Goal: Navigation & Orientation: Find specific page/section

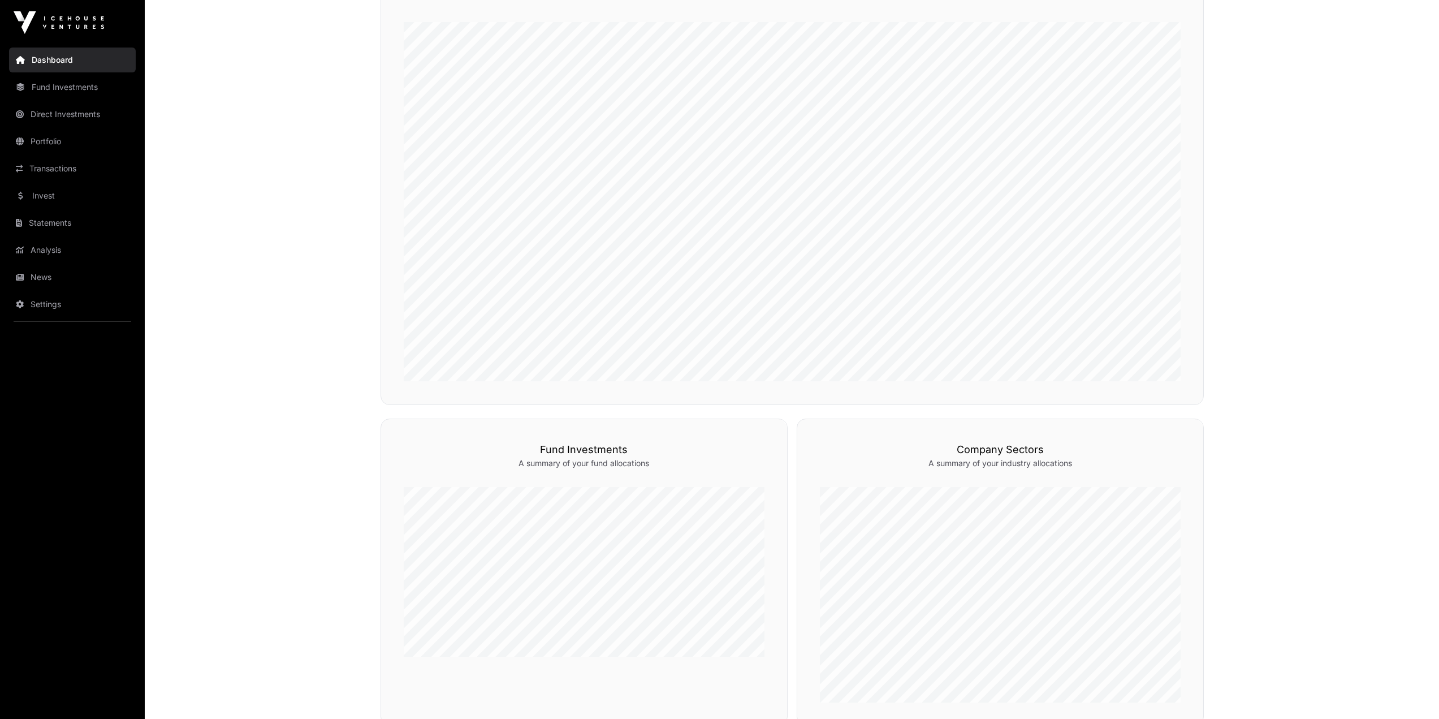
scroll to position [339, 0]
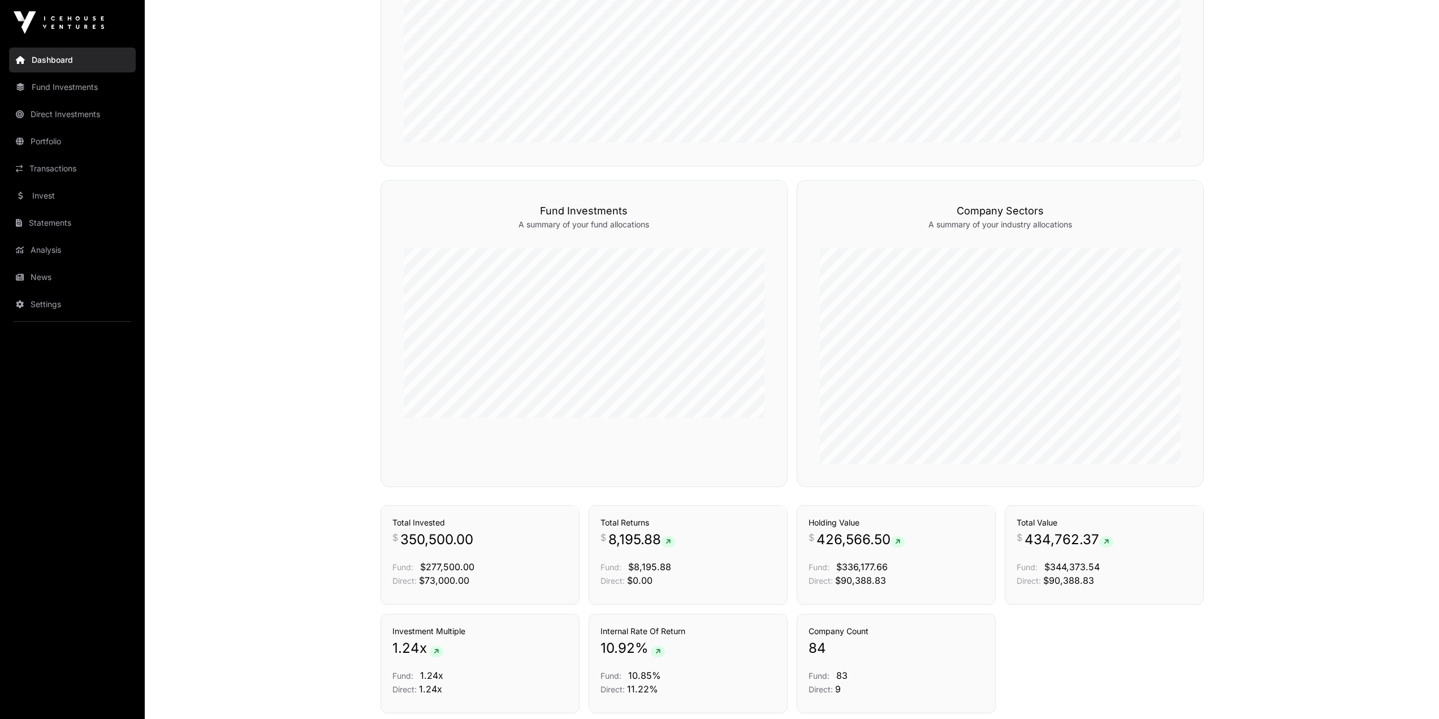
scroll to position [658, 0]
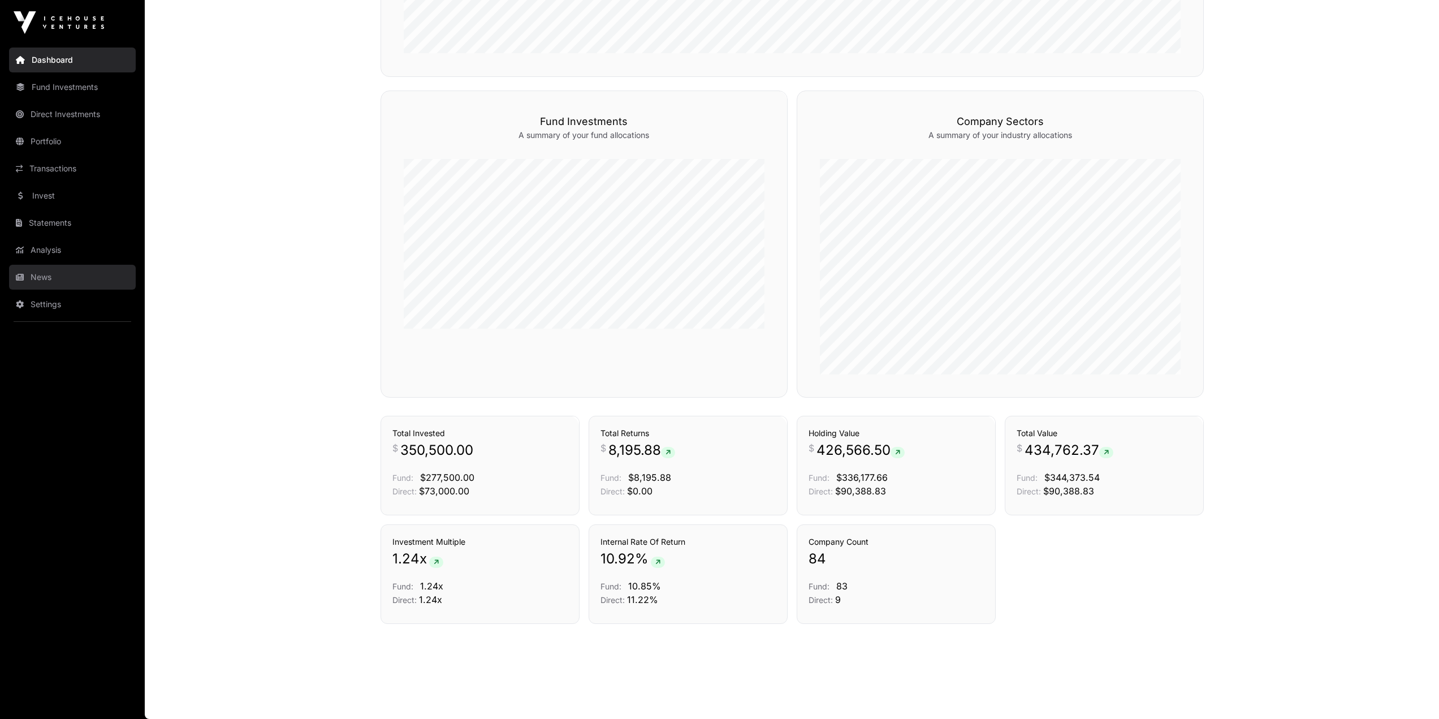
click at [48, 275] on link "News" at bounding box center [72, 277] width 127 height 25
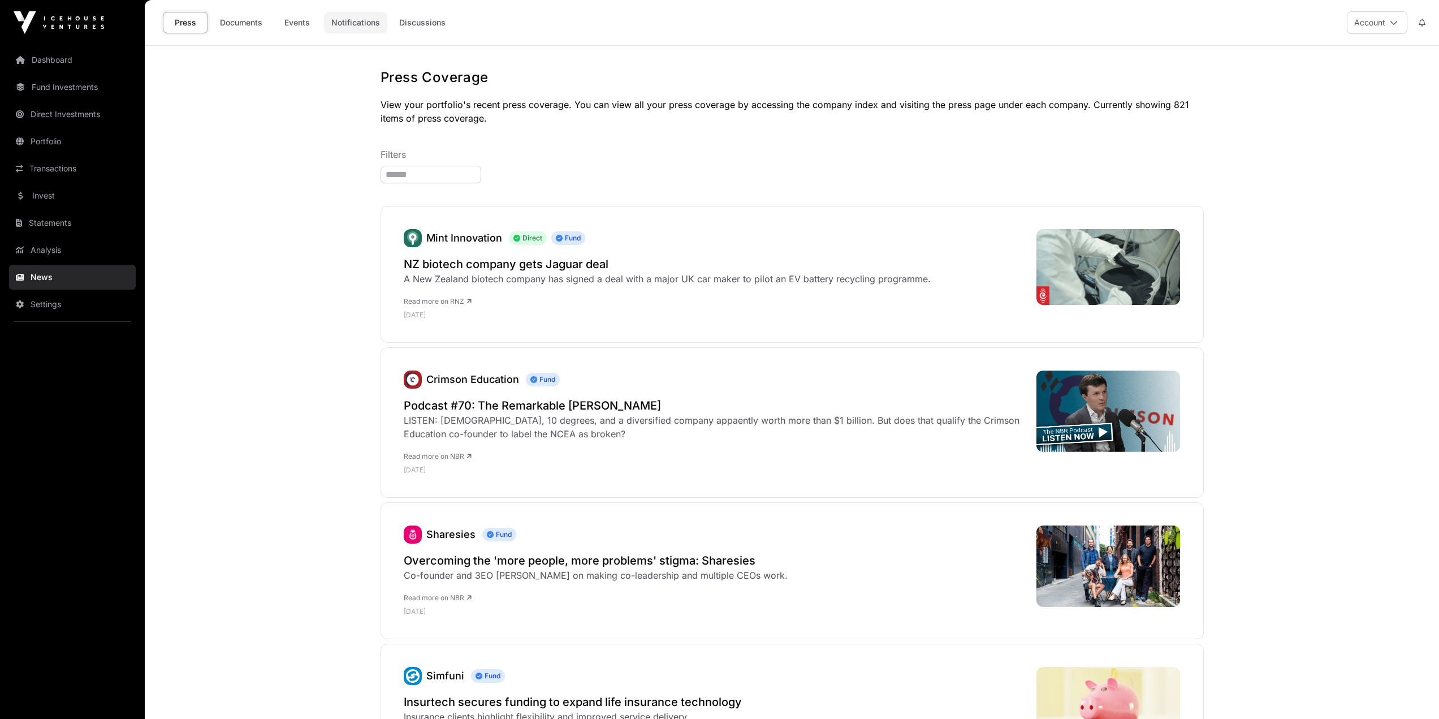
click at [337, 21] on link "Notifications" at bounding box center [355, 22] width 63 height 21
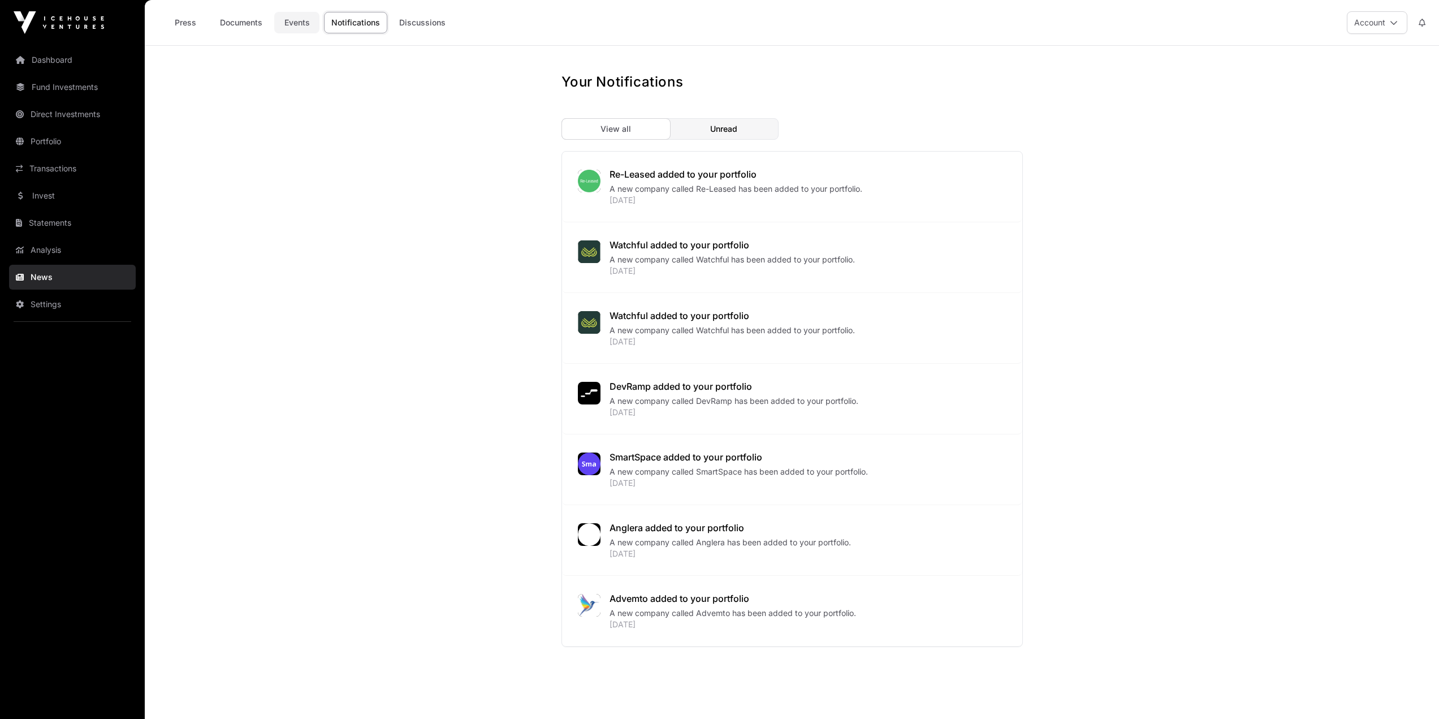
click at [299, 18] on link "Events" at bounding box center [296, 22] width 45 height 21
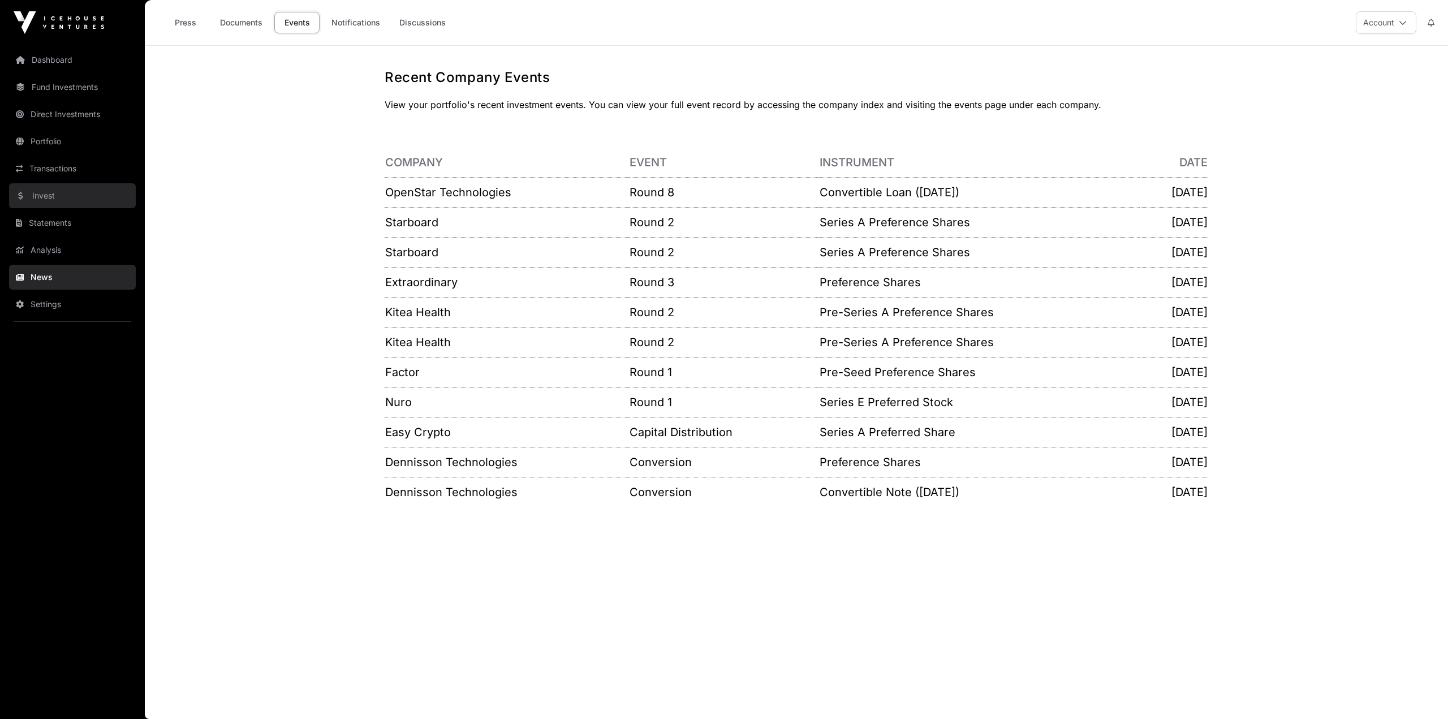
click at [61, 193] on link "Invest" at bounding box center [72, 195] width 127 height 25
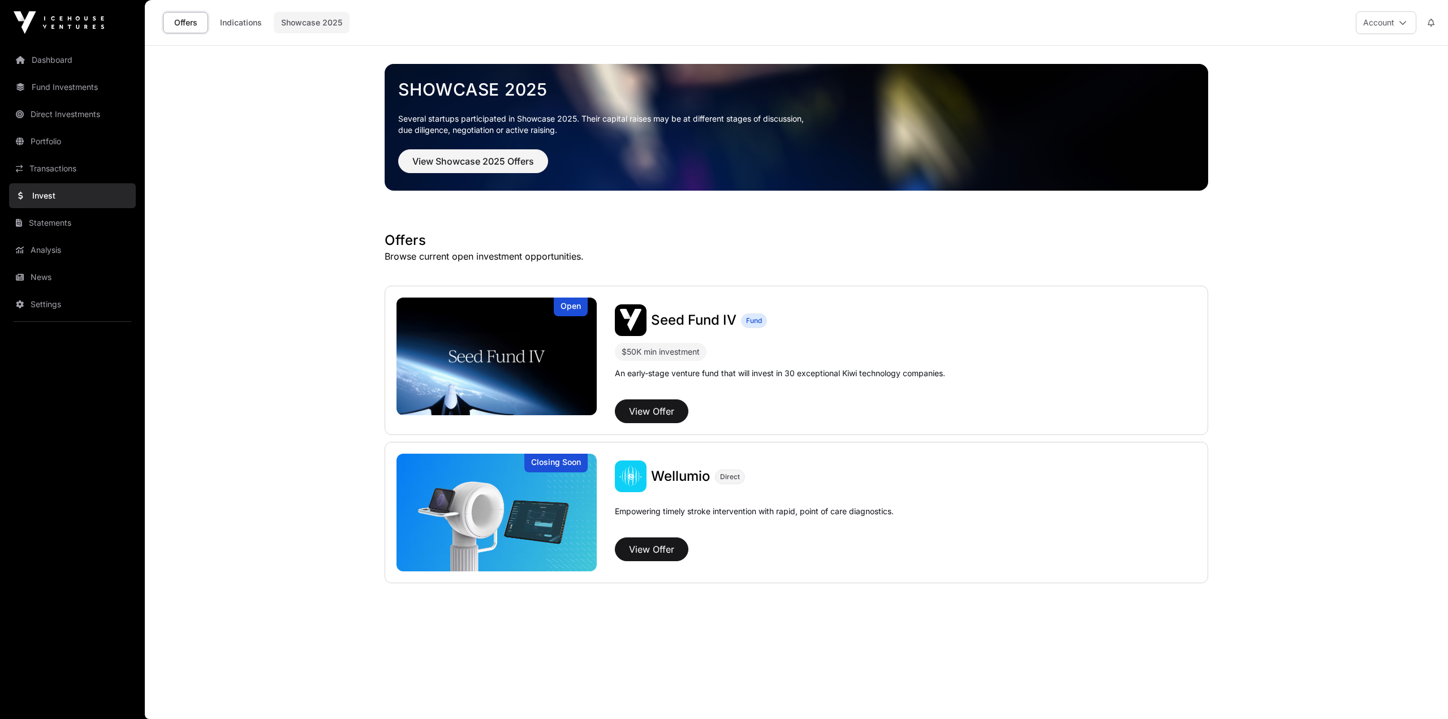
click at [299, 19] on link "Showcase 2025" at bounding box center [312, 22] width 76 height 21
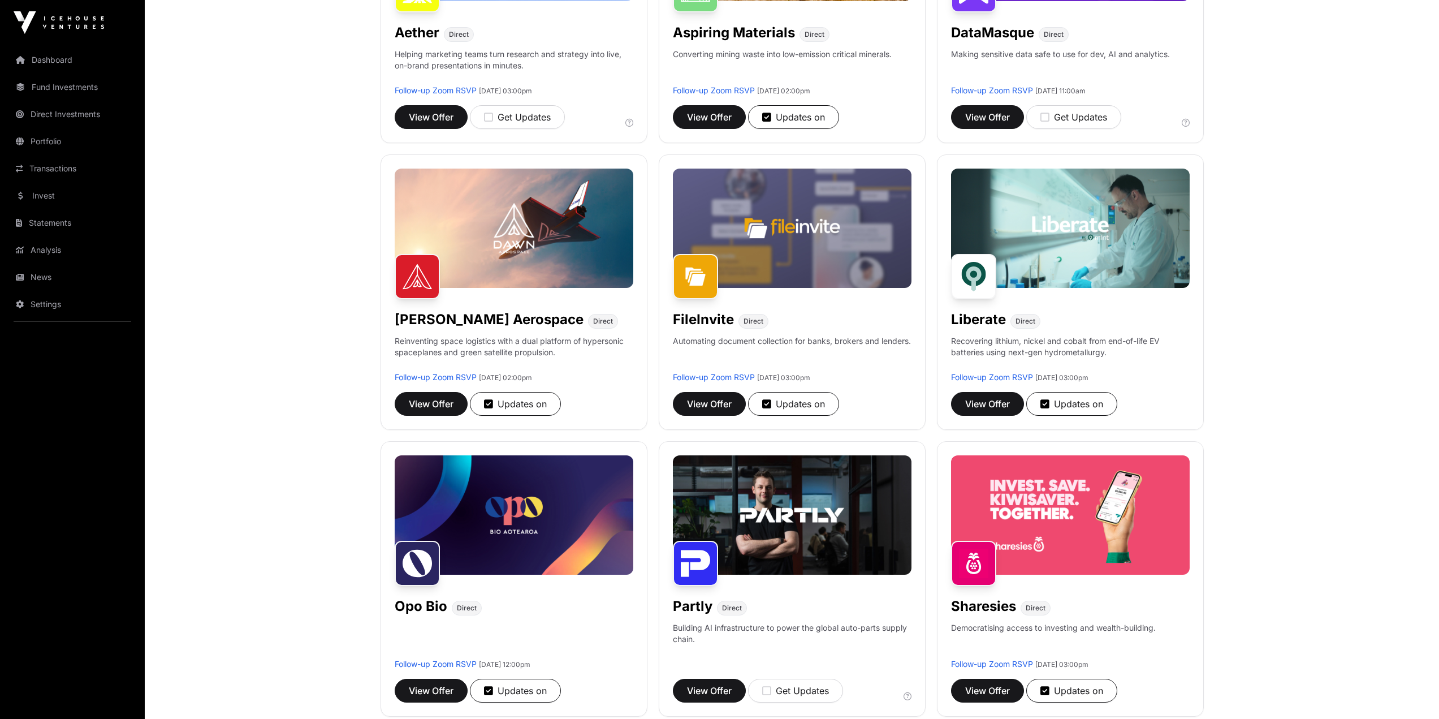
scroll to position [339, 0]
